Goal: Task Accomplishment & Management: Manage account settings

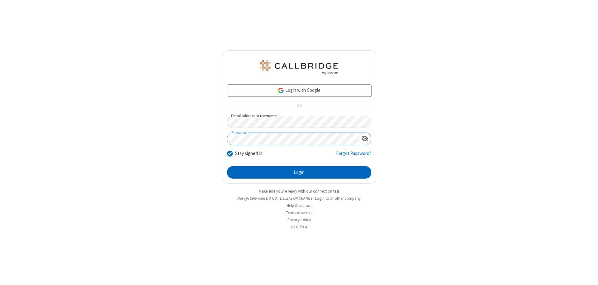
click at [299, 173] on button "Login" at bounding box center [299, 172] width 144 height 12
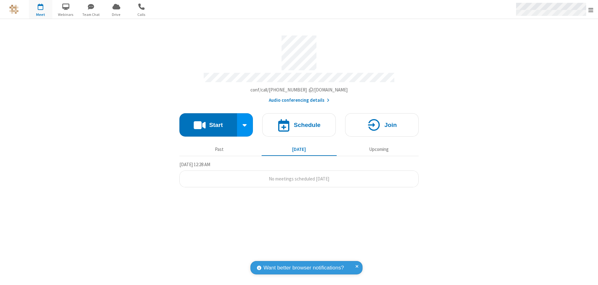
click at [591, 10] on span "Open menu" at bounding box center [590, 10] width 5 height 6
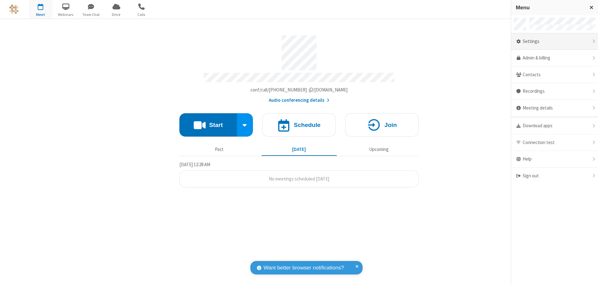
click at [555, 41] on div "Settings" at bounding box center [554, 41] width 87 height 17
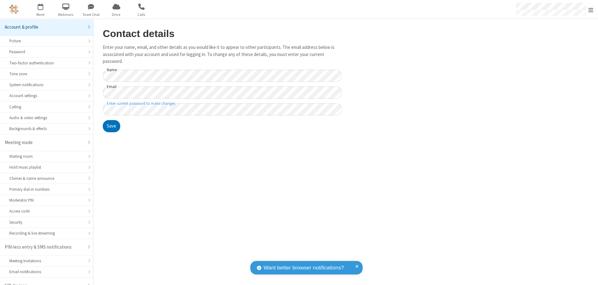
scroll to position [9, 0]
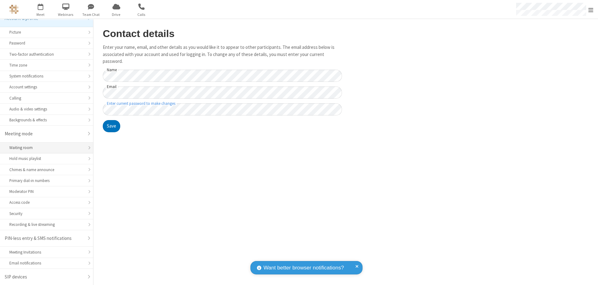
click at [44, 148] on div "Waiting room" at bounding box center [46, 148] width 74 height 6
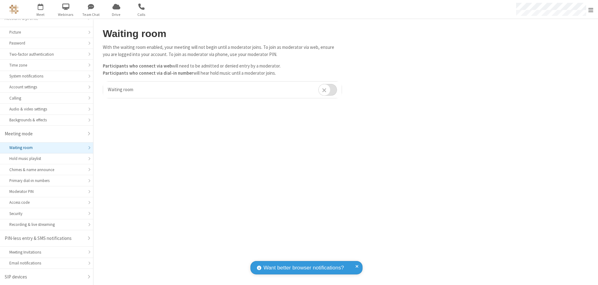
click at [328, 90] on input "checkbox" at bounding box center [327, 90] width 19 height 12
checkbox input "true"
click at [591, 9] on span "Open menu" at bounding box center [590, 10] width 5 height 6
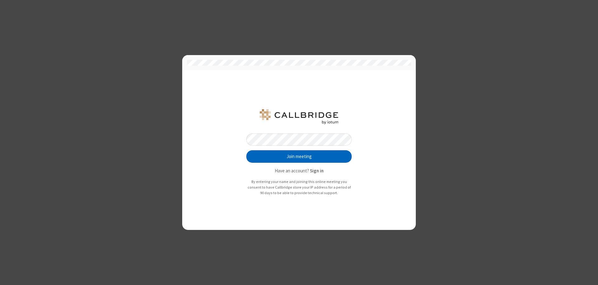
click at [299, 157] on button "Join meeting" at bounding box center [298, 156] width 105 height 12
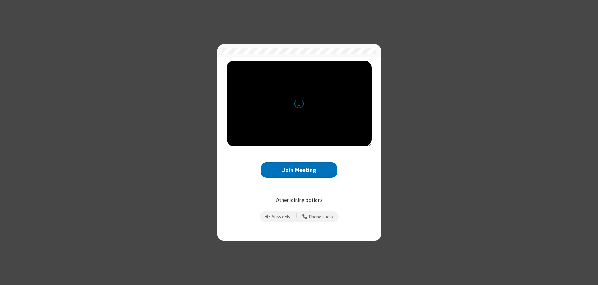
click at [299, 170] on button "Join Meeting" at bounding box center [299, 170] width 77 height 15
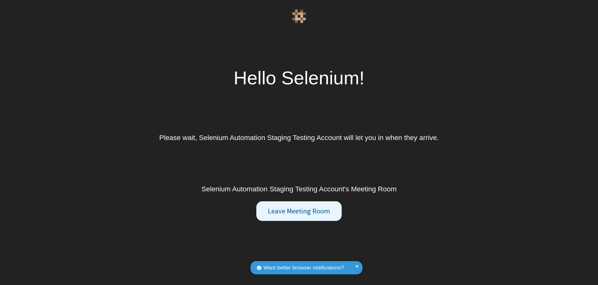
click at [299, 211] on button "Leave Meeting Room" at bounding box center [298, 212] width 85 height 20
